Goal: Transaction & Acquisition: Purchase product/service

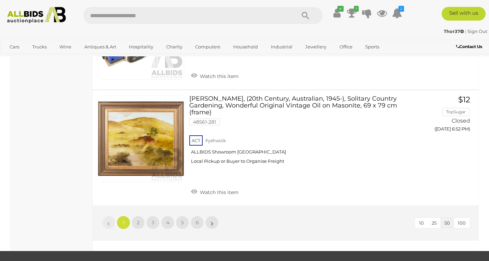
scroll to position [5279, 0]
click at [142, 215] on link "2" at bounding box center [138, 222] width 14 height 14
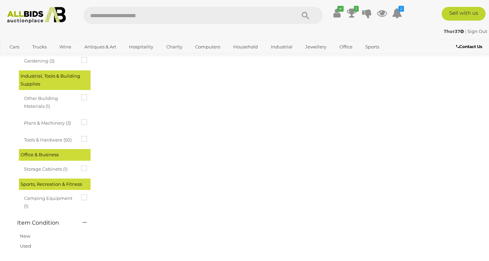
scroll to position [35, 0]
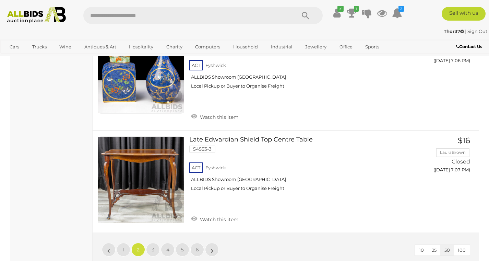
scroll to position [5211, 0]
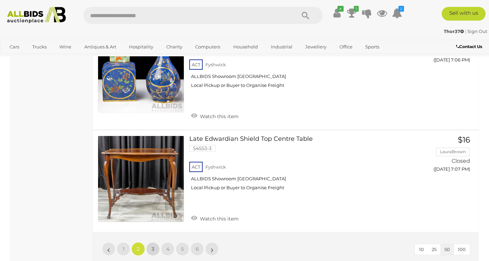
click at [155, 242] on link "3" at bounding box center [153, 249] width 14 height 14
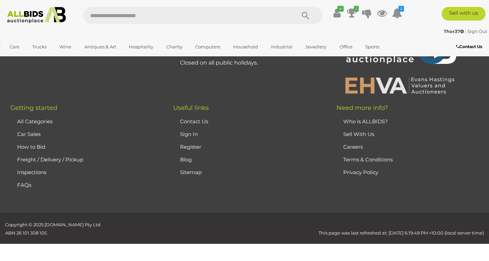
scroll to position [35, 0]
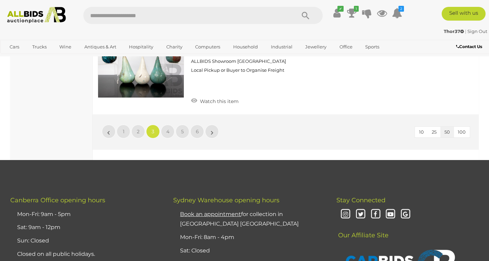
scroll to position [5325, 0]
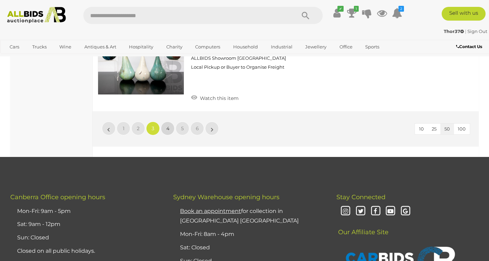
click at [171, 121] on link "4" at bounding box center [168, 128] width 14 height 14
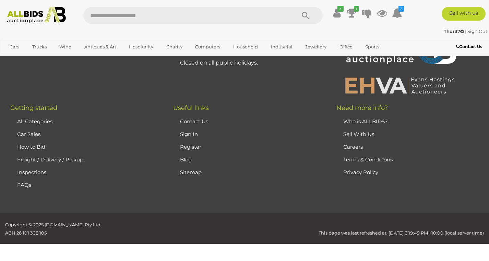
scroll to position [35, 0]
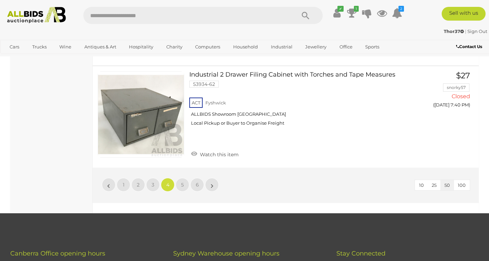
scroll to position [5221, 0]
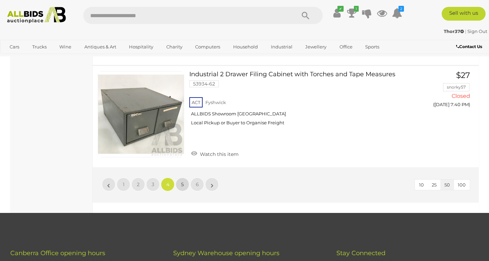
click at [184, 177] on link "5" at bounding box center [183, 184] width 14 height 14
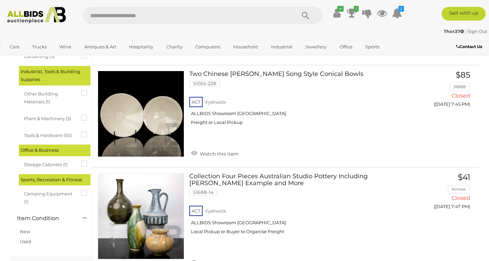
scroll to position [442, 0]
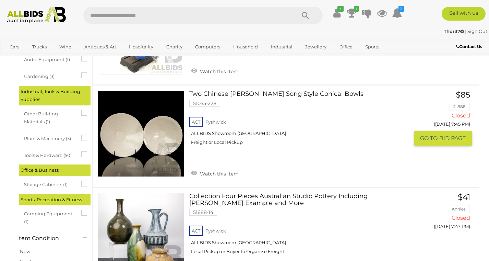
click at [176, 146] on img at bounding box center [141, 134] width 86 height 86
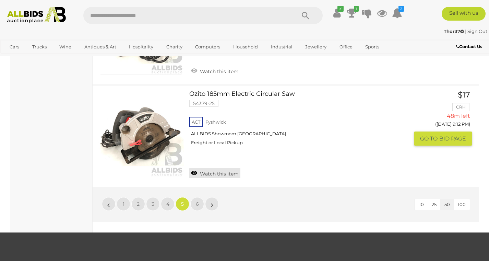
scroll to position [5110, 0]
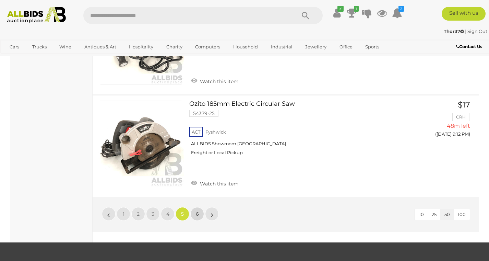
click at [199, 207] on link "6" at bounding box center [197, 214] width 14 height 14
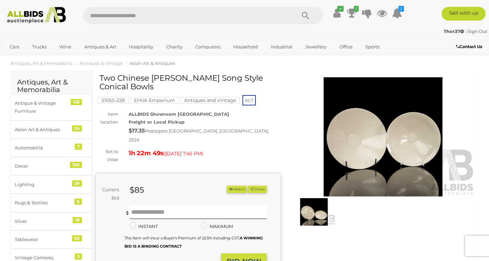
scroll to position [10, 0]
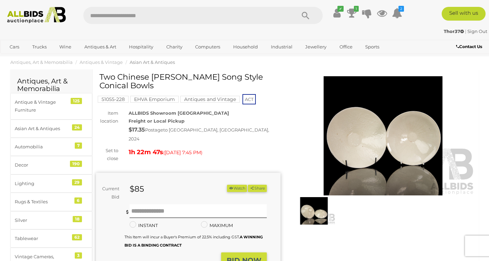
click at [320, 206] on img at bounding box center [313, 210] width 43 height 27
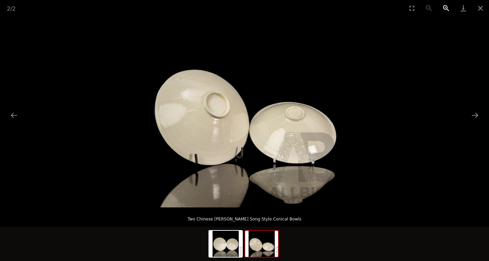
click at [445, 8] on button "Zoom in" at bounding box center [446, 8] width 17 height 16
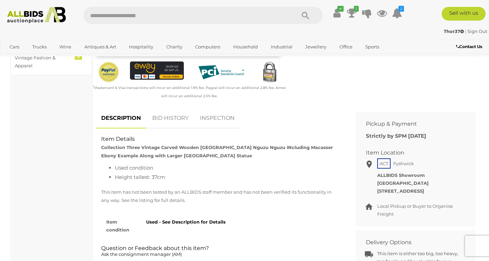
scroll to position [225, 0]
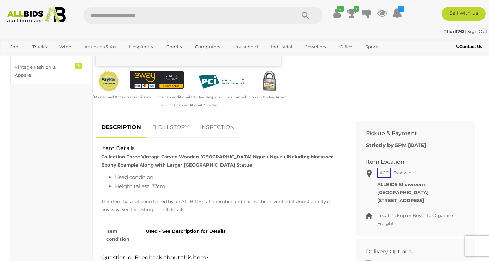
click at [170, 124] on link "BID HISTORY" at bounding box center [170, 127] width 47 height 20
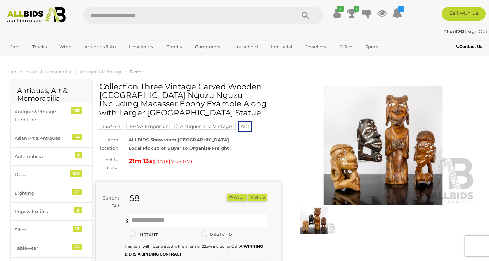
scroll to position [0, 0]
